Goal: Task Accomplishment & Management: Manage account settings

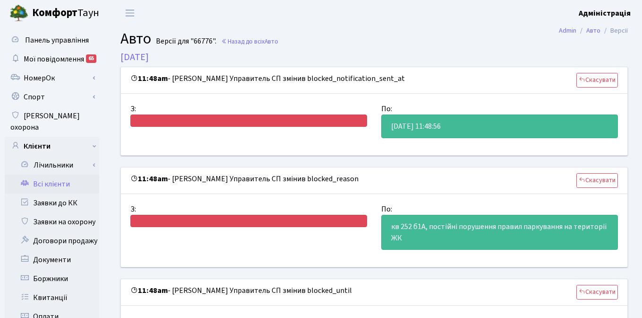
click at [54, 174] on link "Всі клієнти" at bounding box center [52, 183] width 95 height 19
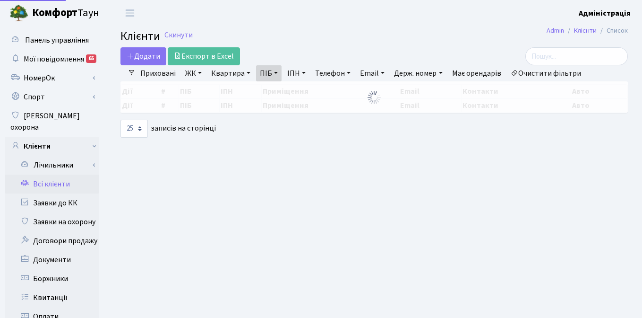
select select "25"
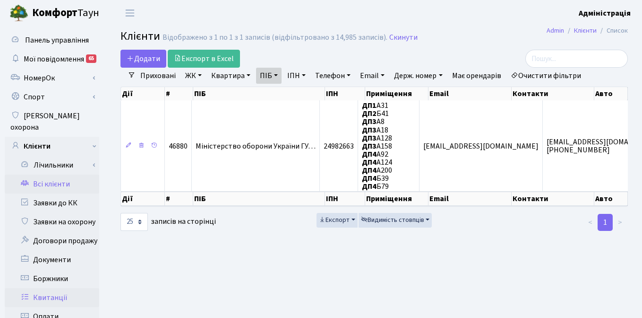
click at [47, 288] on link "Квитанції" at bounding box center [52, 297] width 95 height 19
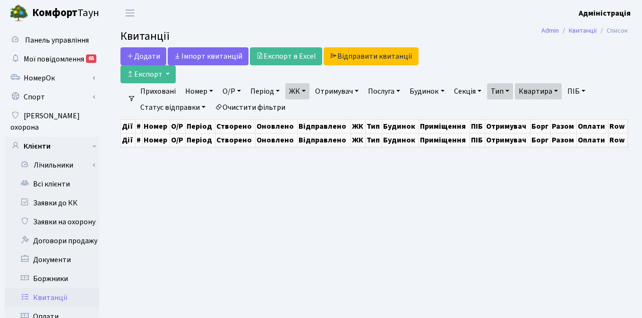
select select "25"
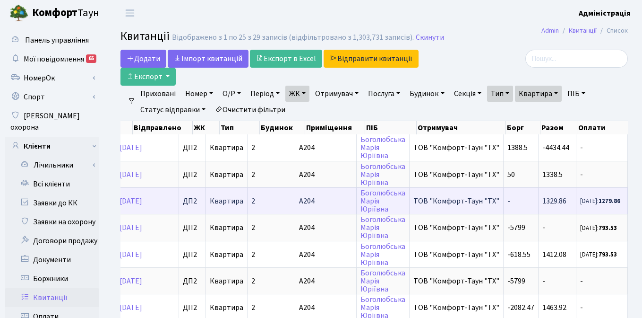
scroll to position [0, 347]
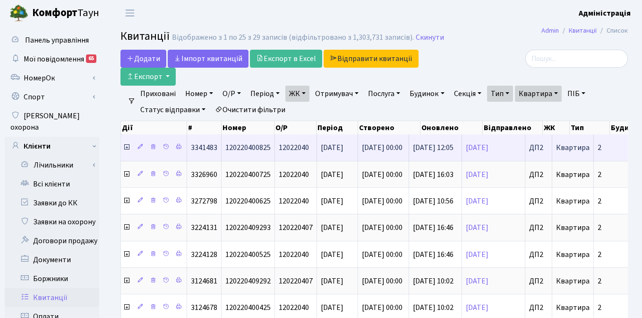
click at [127, 148] on icon at bounding box center [127, 147] width 8 height 8
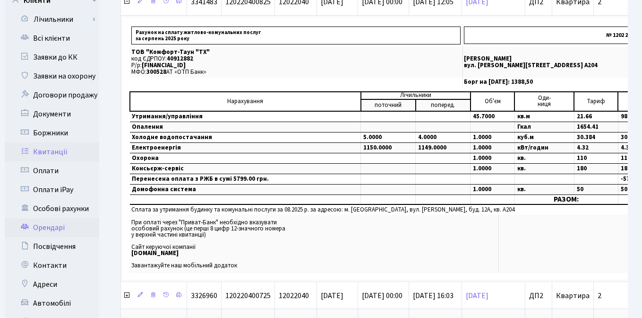
scroll to position [173, 0]
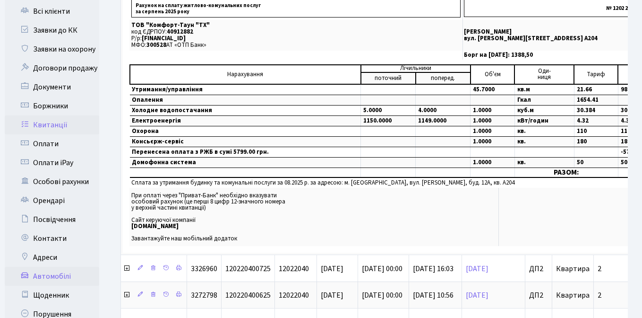
click at [51, 267] on link "Автомобілі" at bounding box center [52, 276] width 95 height 19
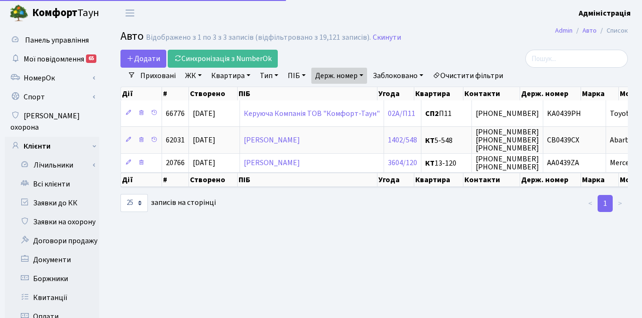
select select "25"
click at [336, 74] on link "Держ. номер" at bounding box center [339, 76] width 56 height 16
type input "0"
type input "3680"
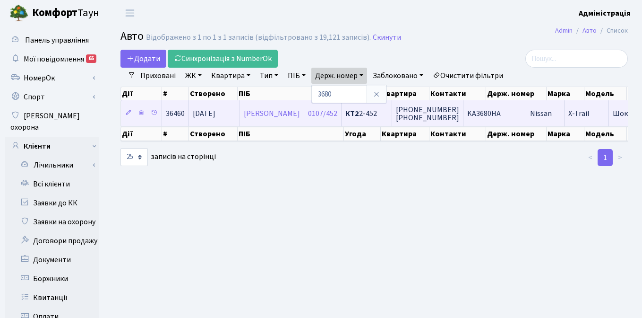
click at [501, 111] on span "KA3680HA" at bounding box center [484, 113] width 34 height 10
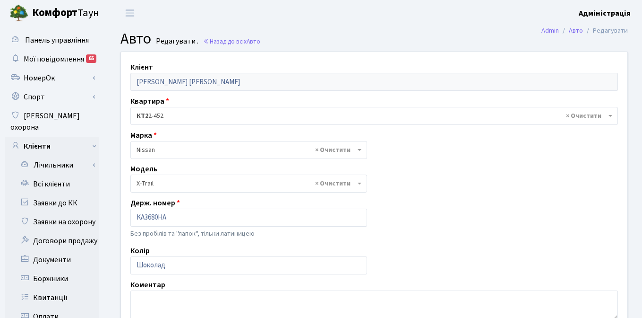
select select "1738"
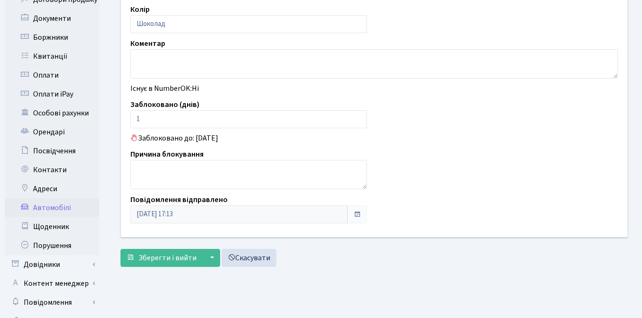
scroll to position [244, 0]
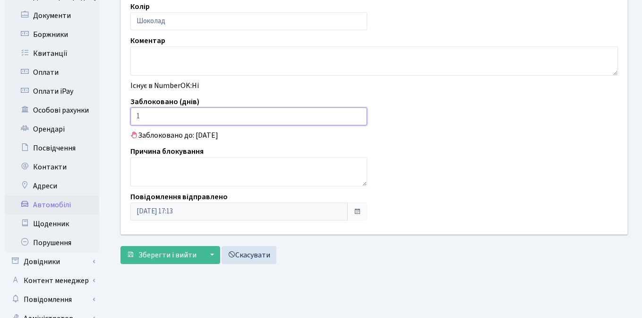
click at [151, 116] on input "1" at bounding box center [248, 116] width 237 height 18
type input "0"
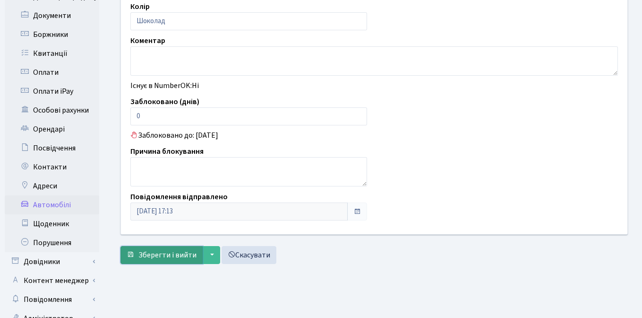
click at [156, 258] on span "Зберегти і вийти" at bounding box center [167, 255] width 58 height 10
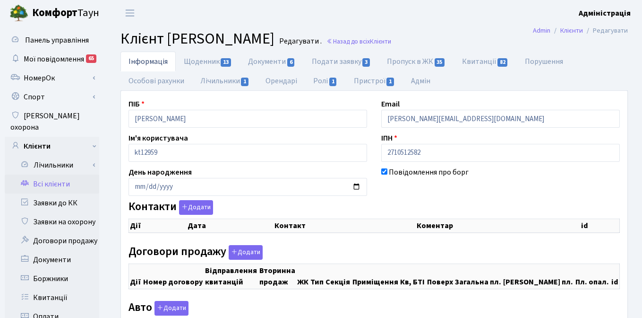
checkbox input "true"
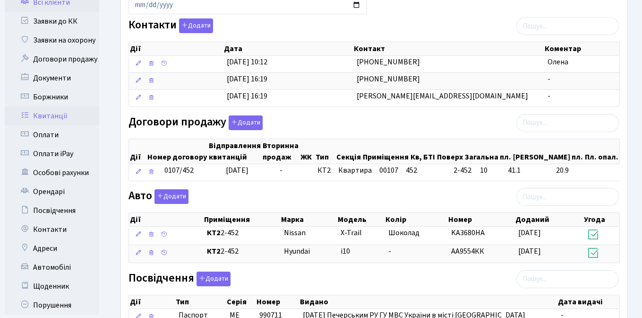
scroll to position [203, 0]
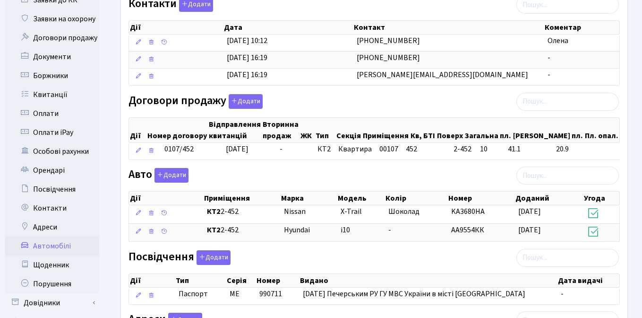
click at [60, 236] on link "Автомобілі" at bounding box center [52, 245] width 95 height 19
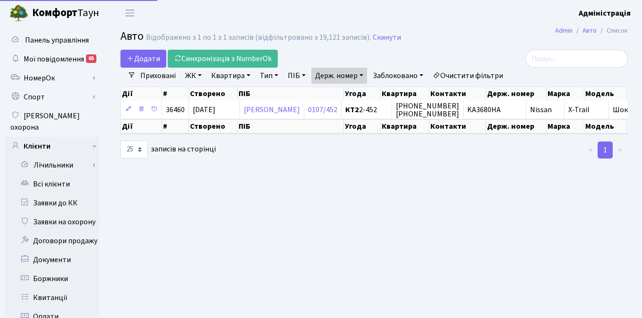
select select "25"
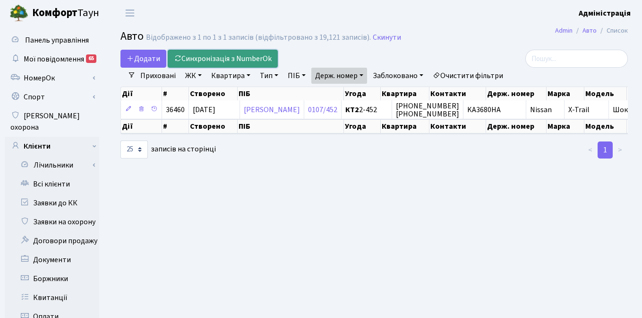
click at [239, 57] on link "Синхронізація з NumberOk" at bounding box center [223, 59] width 110 height 18
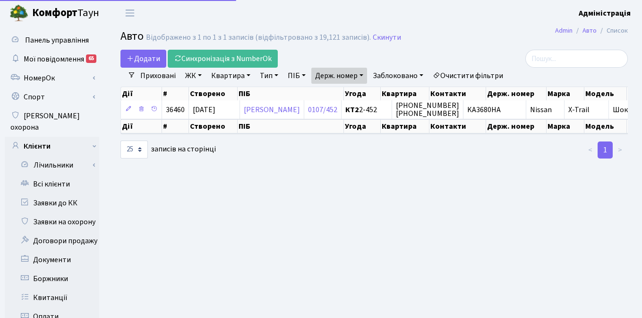
select select "25"
click at [467, 75] on link "Очистити фільтри" at bounding box center [468, 76] width 78 height 16
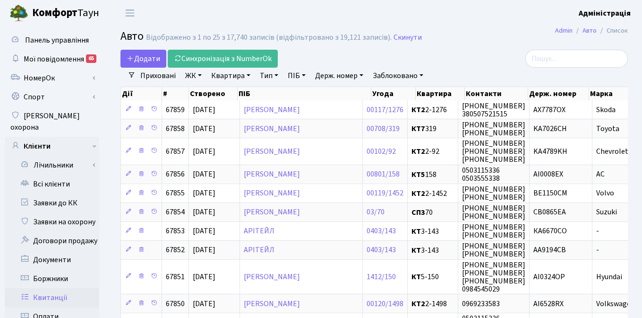
click at [55, 288] on link "Квитанції" at bounding box center [52, 297] width 95 height 19
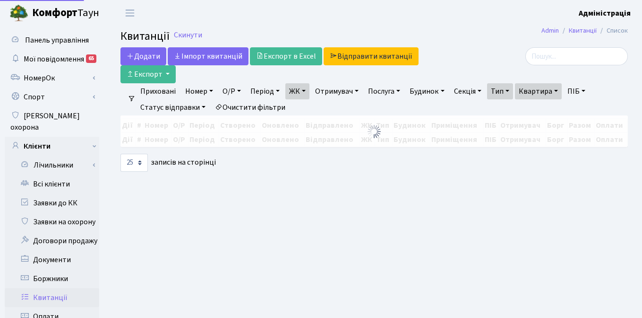
select select "25"
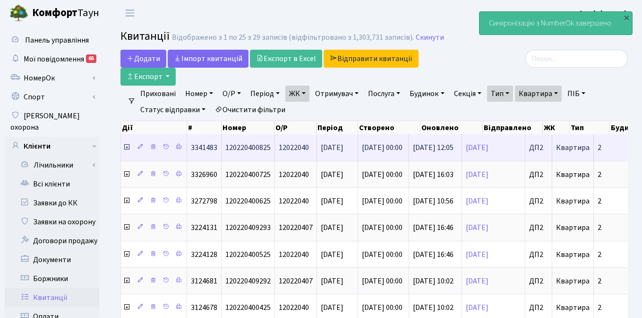
click at [126, 146] on icon at bounding box center [127, 147] width 8 height 8
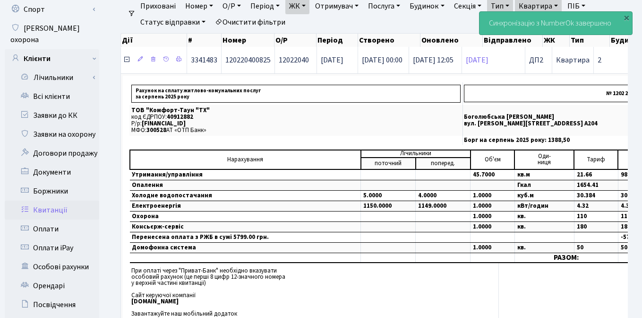
click at [126, 59] on icon at bounding box center [127, 60] width 8 height 8
